Goal: Find specific page/section: Find specific page/section

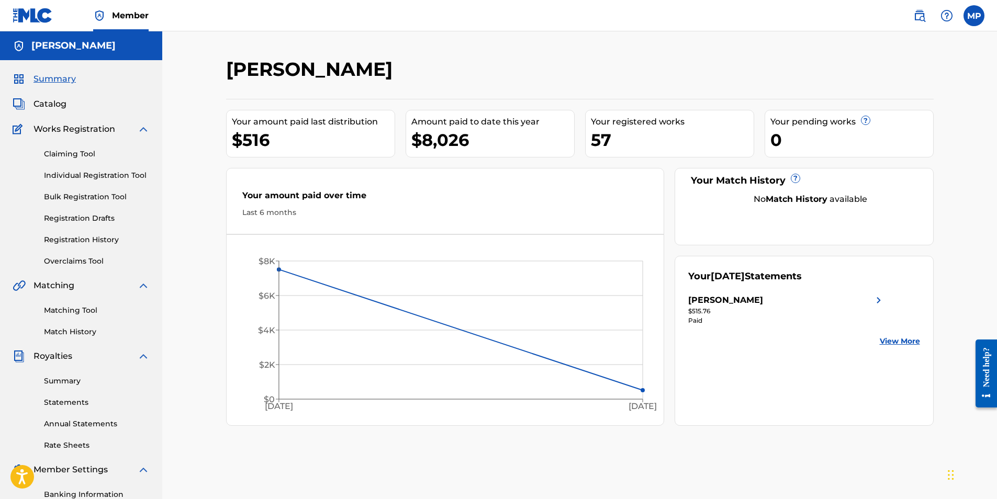
click at [58, 151] on link "Claiming Tool" at bounding box center [97, 154] width 106 height 11
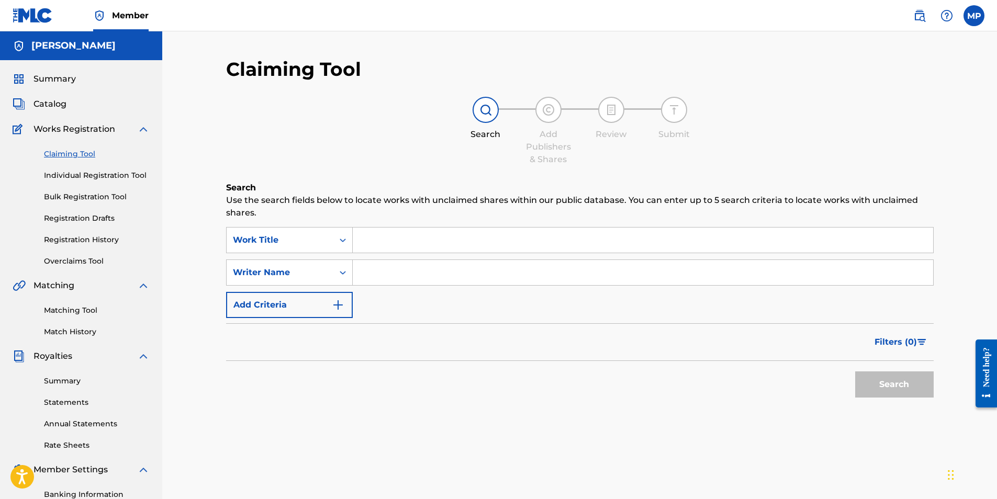
click at [48, 110] on div "Summary Catalog Works Registration Claiming Tool Individual Registration Tool B…" at bounding box center [81, 329] width 162 height 538
click at [57, 103] on span "Catalog" at bounding box center [49, 104] width 33 height 13
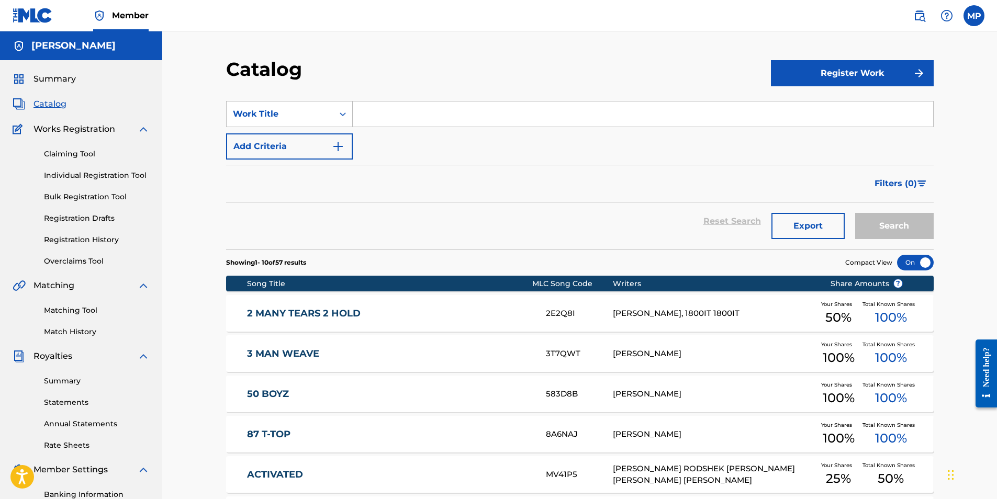
click at [47, 80] on span "Summary" at bounding box center [54, 79] width 42 height 13
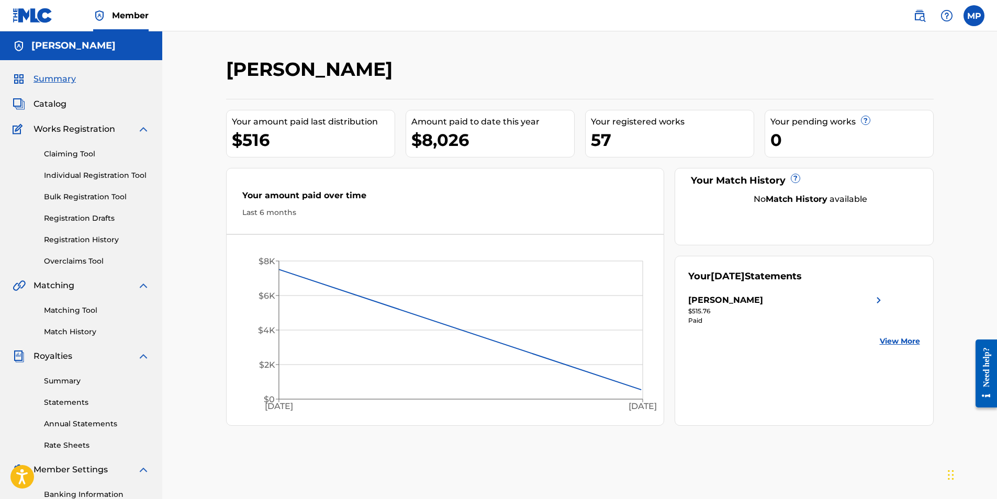
click at [70, 153] on link "Claiming Tool" at bounding box center [97, 154] width 106 height 11
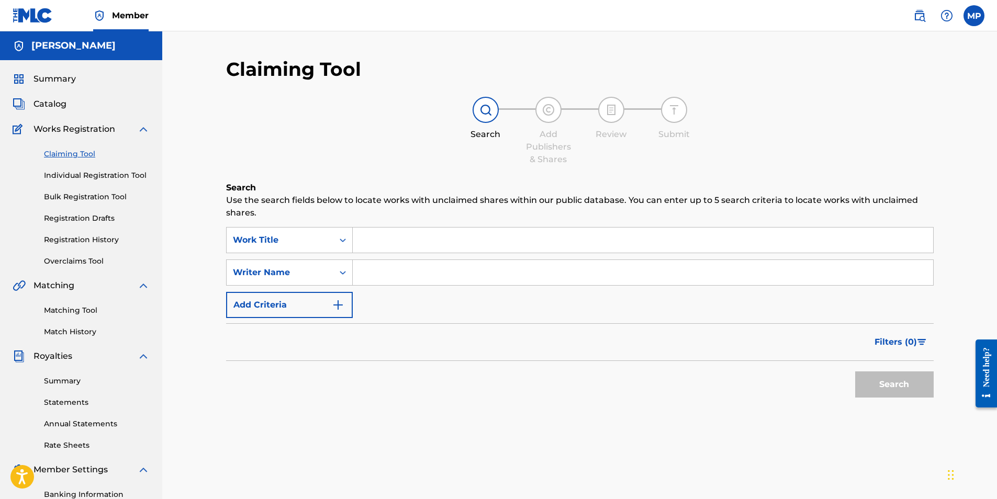
click at [375, 271] on input "Search Form" at bounding box center [643, 272] width 580 height 25
type input "[PERSON_NAME]"
click at [899, 395] on button "Search" at bounding box center [894, 384] width 78 height 26
click at [438, 272] on input "[PERSON_NAME]" at bounding box center [643, 272] width 580 height 25
